Goal: Check status: Check status

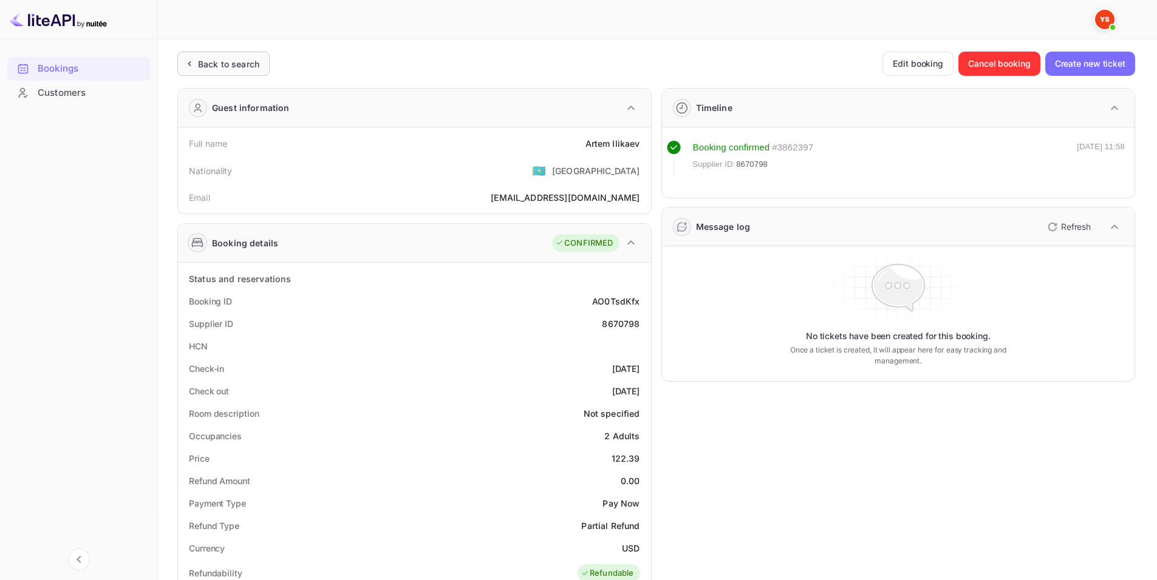
click at [253, 62] on div "Back to search" at bounding box center [228, 64] width 61 height 13
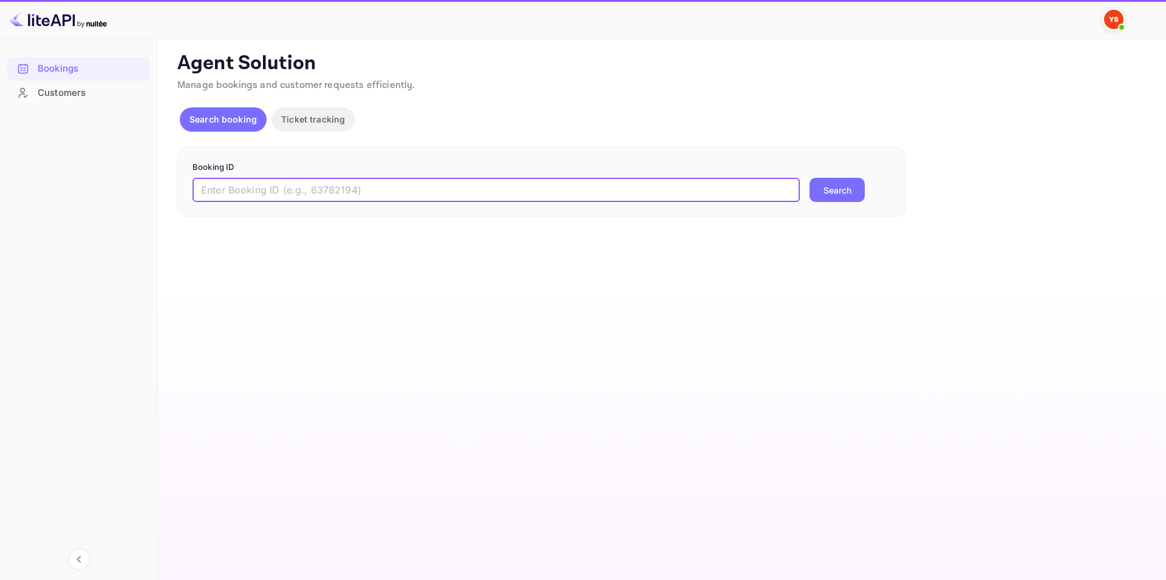
click at [349, 199] on input "text" at bounding box center [495, 190] width 607 height 24
paste input "9425748"
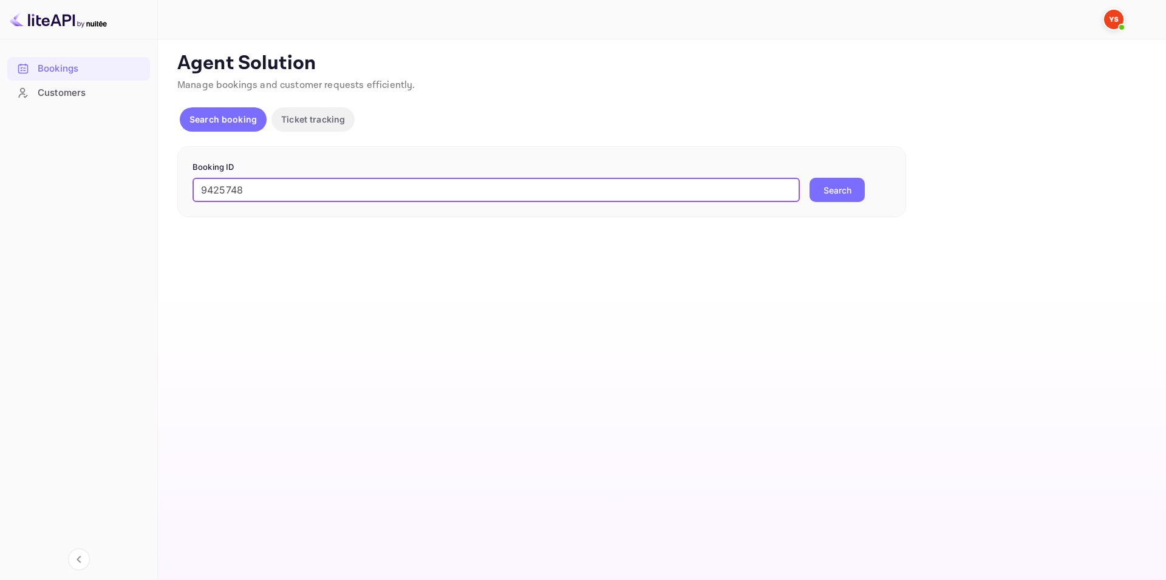
type input "9425748"
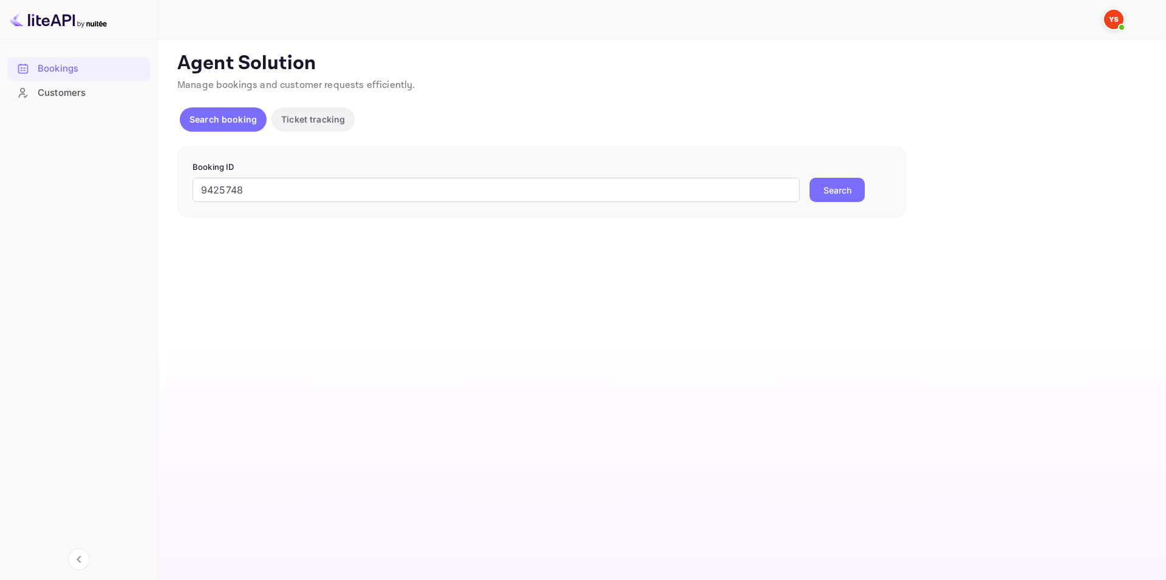
click at [819, 200] on button "Search" at bounding box center [836, 190] width 55 height 24
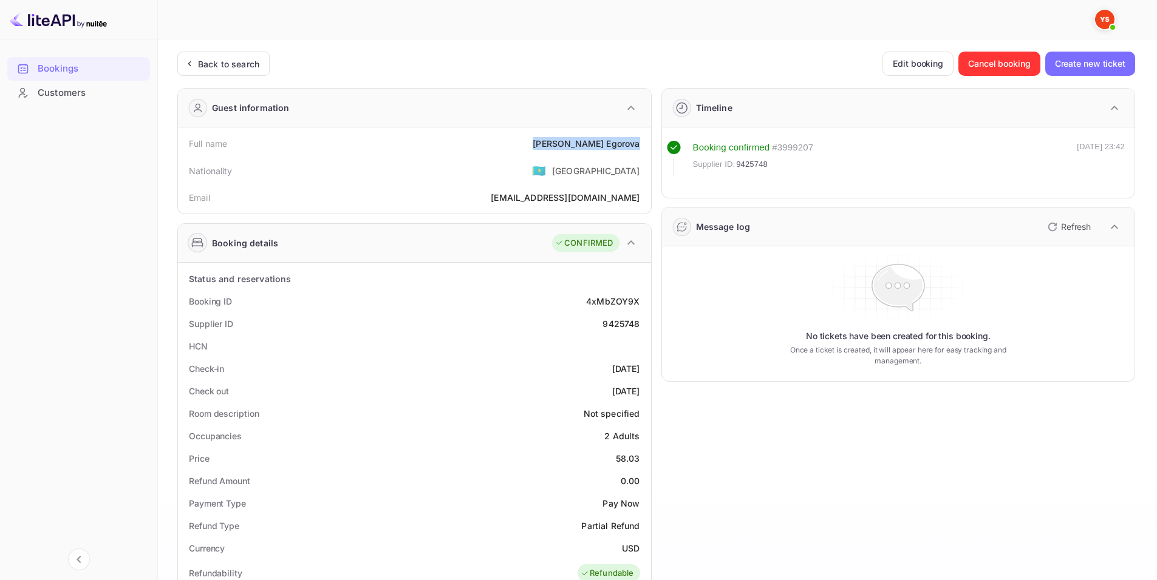
drag, startPoint x: 566, startPoint y: 141, endPoint x: 641, endPoint y: 140, distance: 74.1
click at [641, 140] on div "Full name [PERSON_NAME]" at bounding box center [414, 143] width 463 height 22
copy div "[PERSON_NAME]"
click at [644, 460] on div "Price 58.03" at bounding box center [414, 458] width 463 height 22
copy div "58.03"
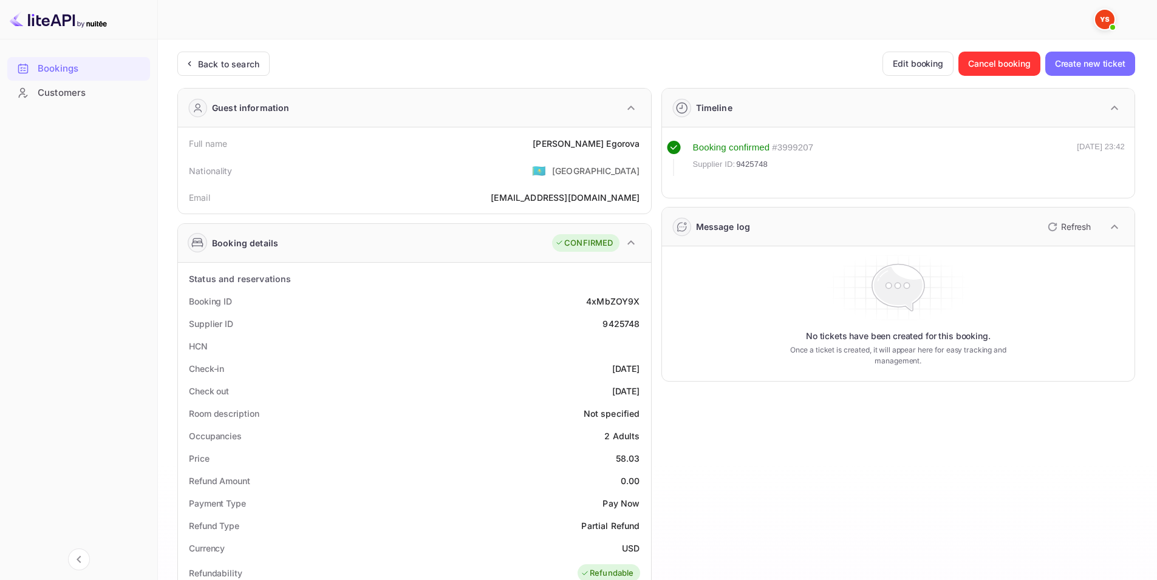
click at [625, 478] on div "0.00" at bounding box center [629, 481] width 19 height 13
drag, startPoint x: 625, startPoint y: 481, endPoint x: 641, endPoint y: 481, distance: 15.8
click at [641, 481] on div "Refund Amount 0.00" at bounding box center [414, 481] width 463 height 22
copy div "0.00"
click at [619, 492] on div "Payment Type Pay Now" at bounding box center [414, 503] width 463 height 22
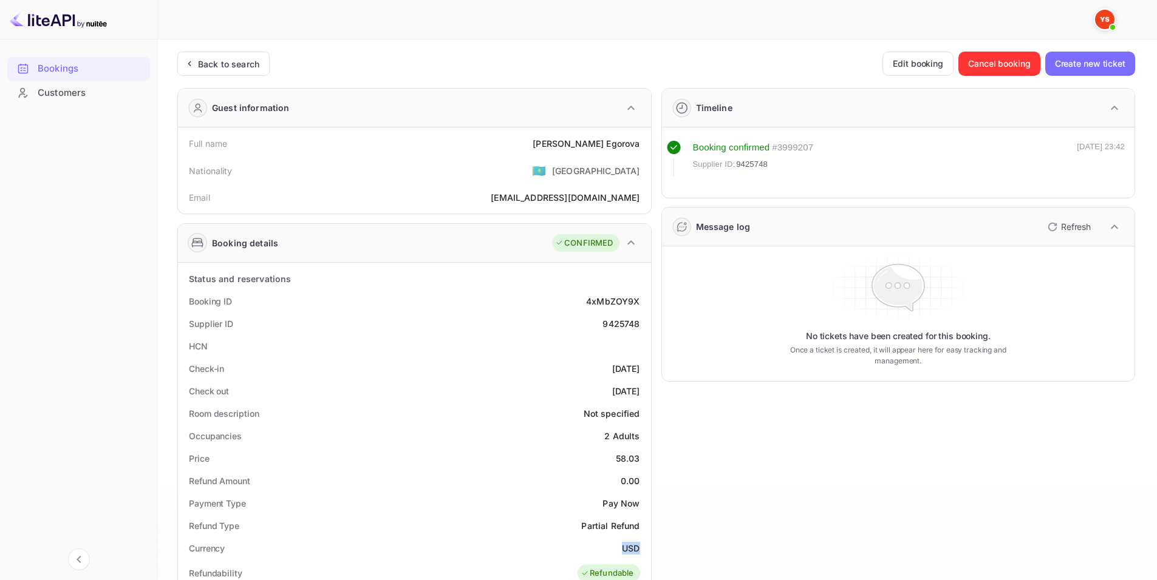
click at [639, 545] on div "USD" at bounding box center [631, 548] width 18 height 13
copy div "USD"
